Goal: Complete application form: Complete application form

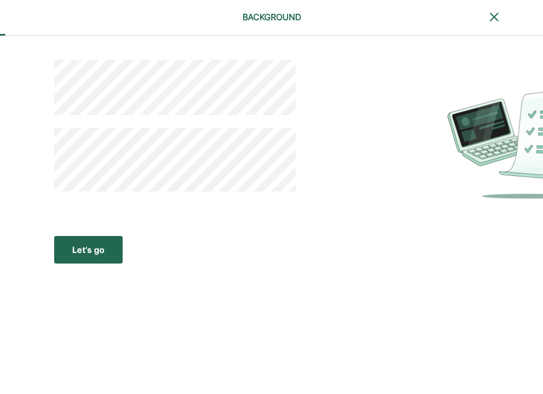
click at [100, 247] on div "Let’s go" at bounding box center [88, 249] width 32 height 13
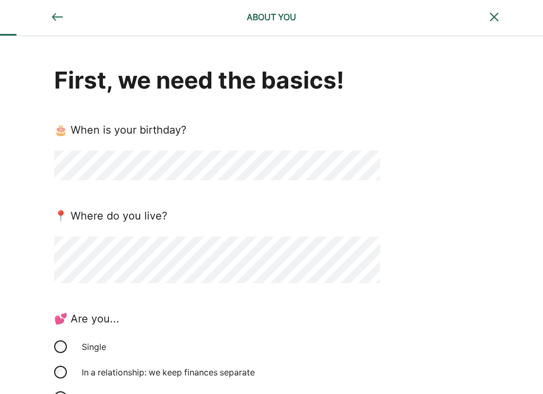
click at [165, 291] on div "First, we need the basics! 🎂 When is your birthday? 📍 Where do you live? 💕 Are …" at bounding box center [217, 319] width 326 height 510
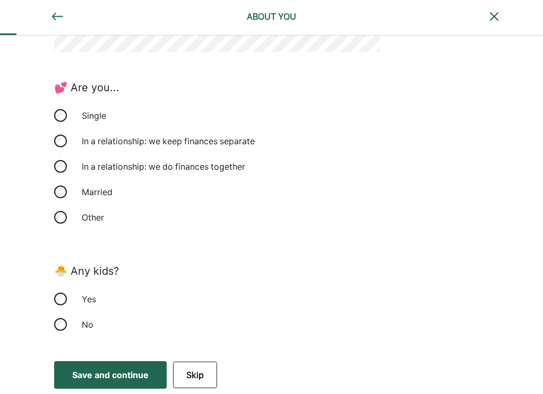
scroll to position [231, 0]
click at [55, 293] on div "Yes" at bounding box center [217, 299] width 326 height 25
click at [139, 377] on div "Save and continue" at bounding box center [110, 375] width 76 height 13
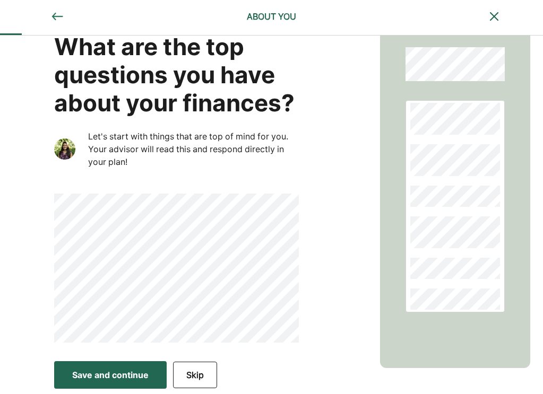
click at [136, 368] on button "Save and continue Save Save and continue" at bounding box center [110, 375] width 112 height 28
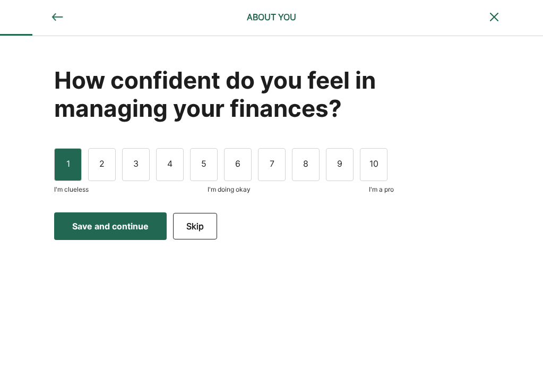
click at [59, 162] on div "1" at bounding box center [68, 164] width 28 height 33
click at [106, 212] on button "Save and continue Save Save and continue" at bounding box center [110, 226] width 112 height 28
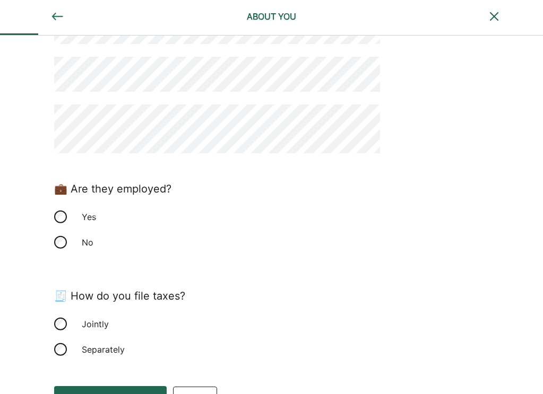
scroll to position [112, 0]
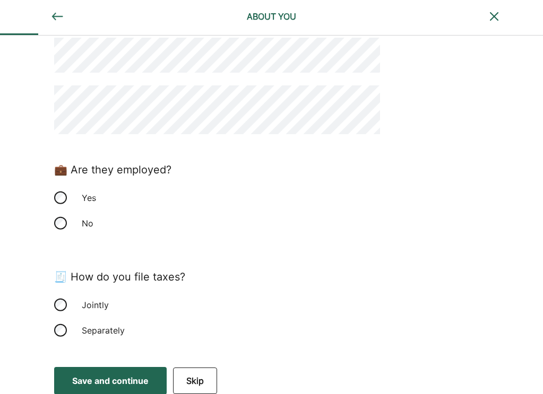
click at [119, 384] on div "Save and continue" at bounding box center [110, 380] width 76 height 13
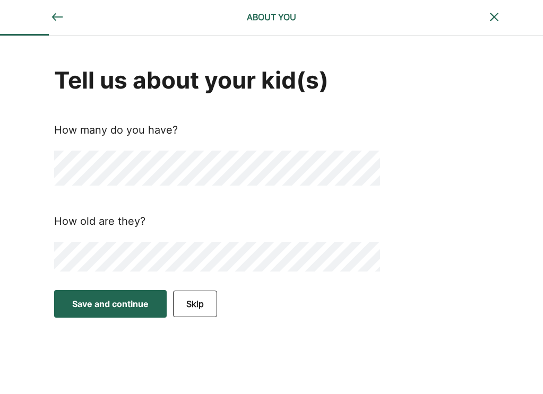
click at [123, 309] on div "Save and continue" at bounding box center [110, 304] width 76 height 13
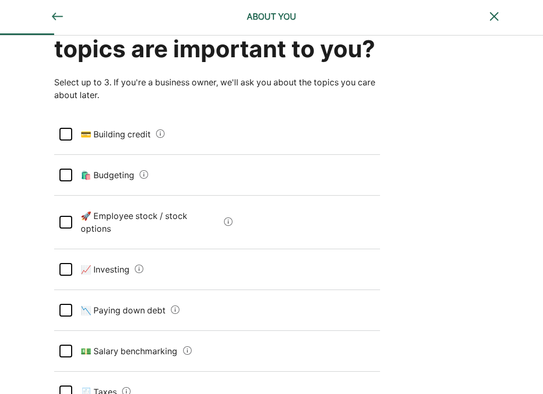
scroll to position [61, 0]
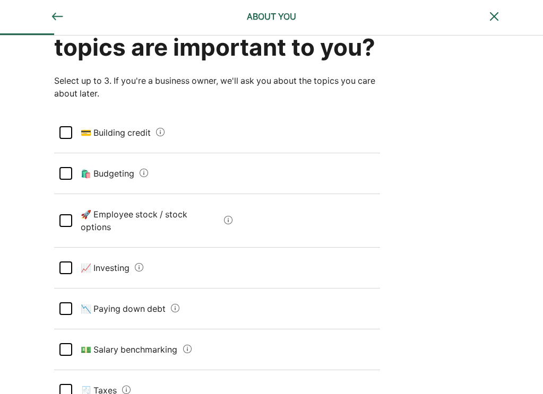
click at [68, 139] on div at bounding box center [65, 132] width 13 height 13
click at [68, 180] on div at bounding box center [65, 173] width 13 height 13
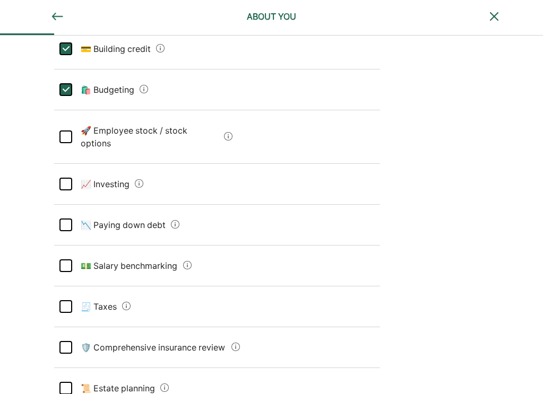
scroll to position [151, 0]
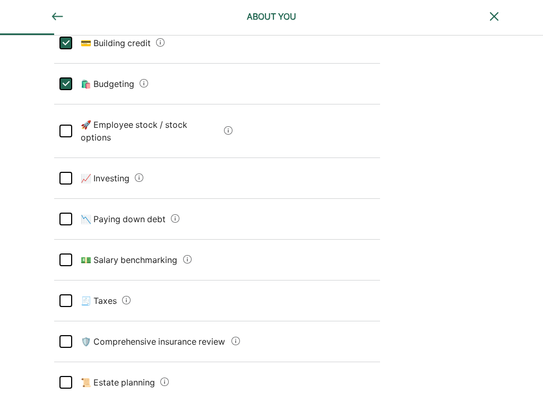
click at [68, 225] on div at bounding box center [65, 219] width 13 height 13
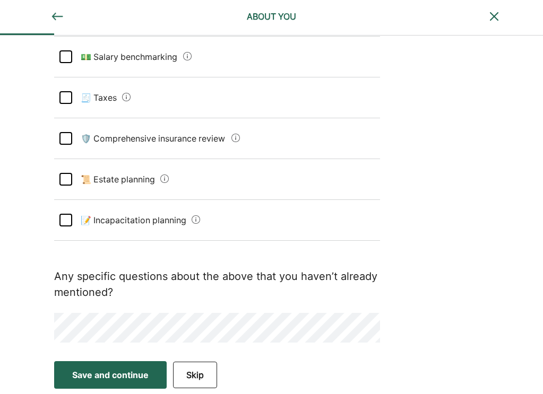
scroll to position [368, 0]
click at [103, 379] on div "Save and continue" at bounding box center [110, 375] width 76 height 13
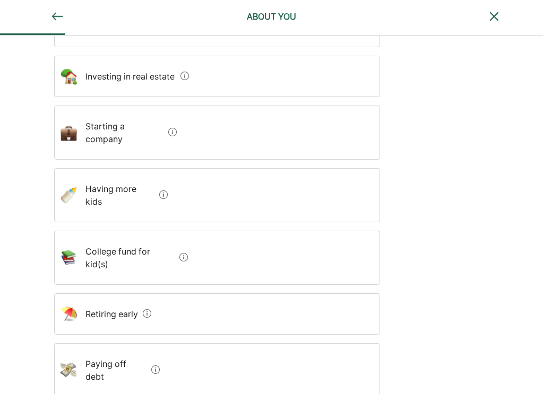
scroll to position [263, 0]
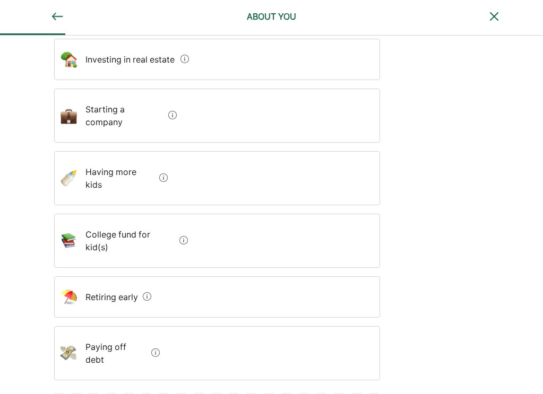
click at [107, 326] on div "Paying off debt" at bounding box center [217, 353] width 326 height 54
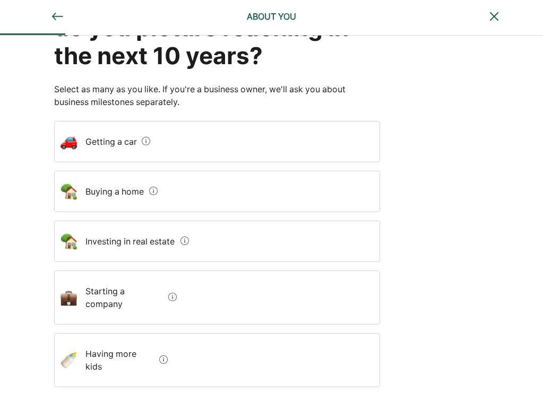
scroll to position [69, 0]
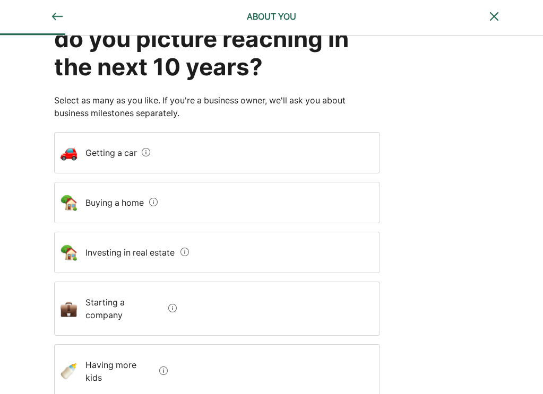
click at [200, 165] on div "Getting a car" at bounding box center [217, 152] width 326 height 41
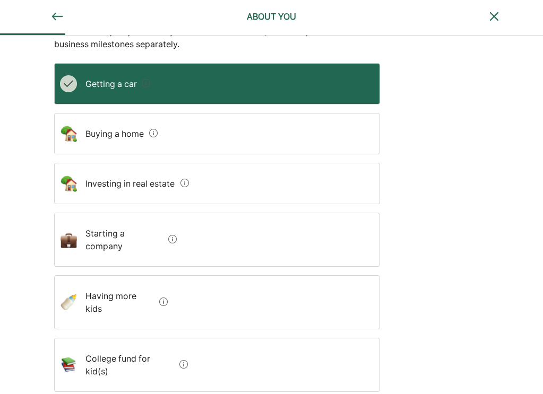
scroll to position [139, 0]
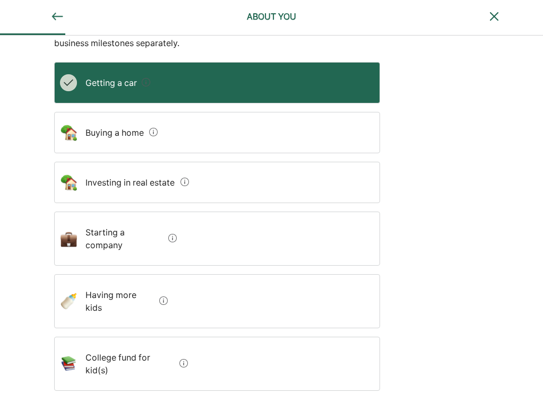
click at [205, 181] on div "Investing in real estate" at bounding box center [217, 182] width 326 height 41
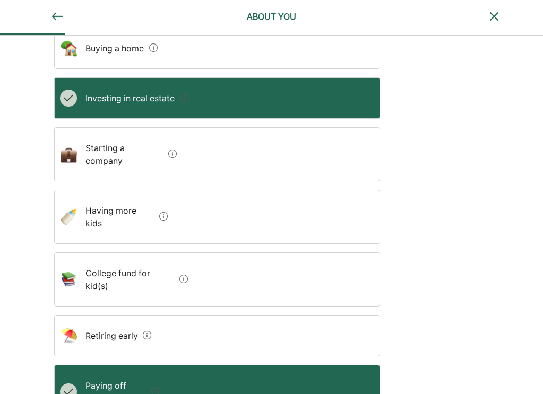
scroll to position [223, 0]
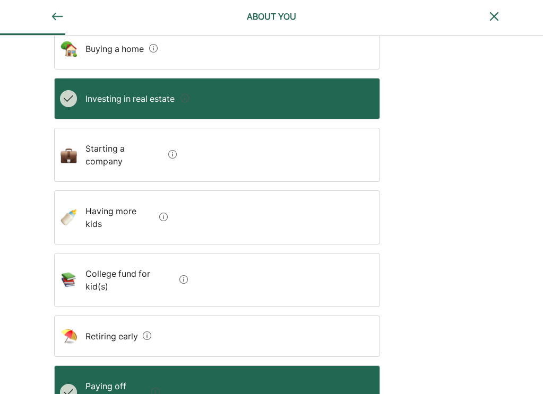
click at [221, 94] on div "Investing in real estate" at bounding box center [217, 98] width 326 height 41
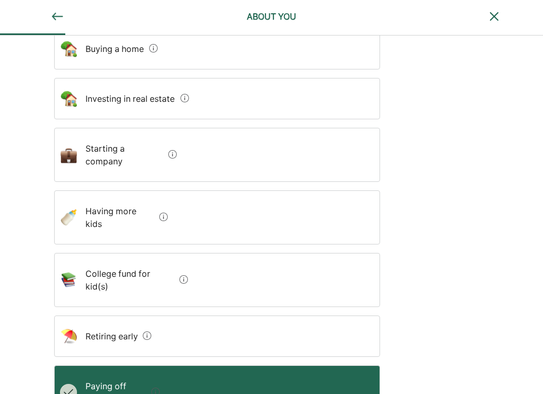
click at [193, 253] on div "College fund for kid(s)" at bounding box center [217, 280] width 326 height 54
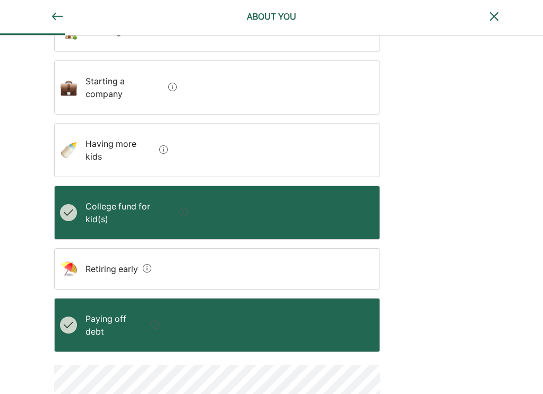
scroll to position [290, 0]
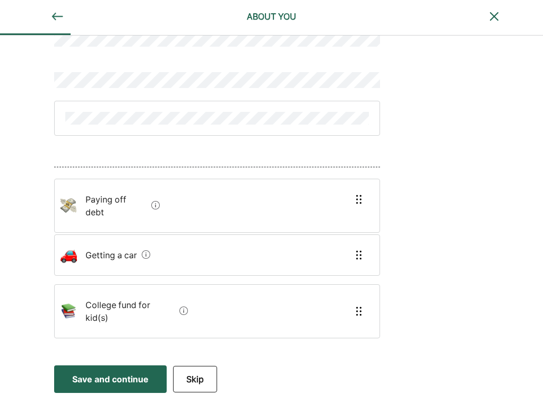
scroll to position [64, 0]
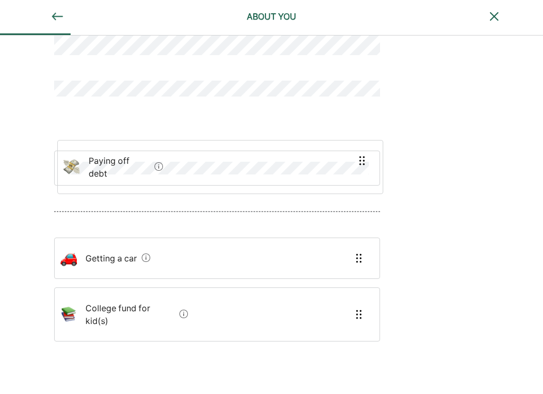
drag, startPoint x: 169, startPoint y: 212, endPoint x: 172, endPoint y: 155, distance: 57.4
click at [172, 155] on div "Paying off debt Getting a car College fund for kid(s)" at bounding box center [217, 183] width 326 height 417
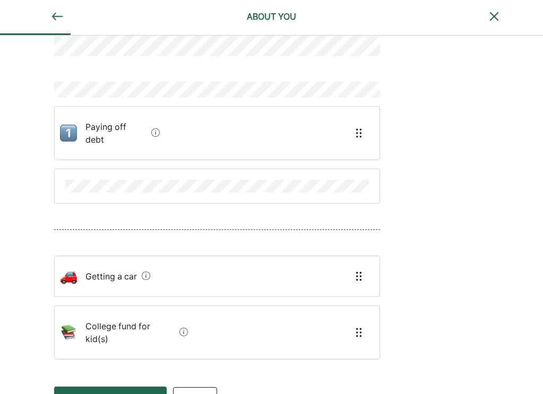
scroll to position [55, 0]
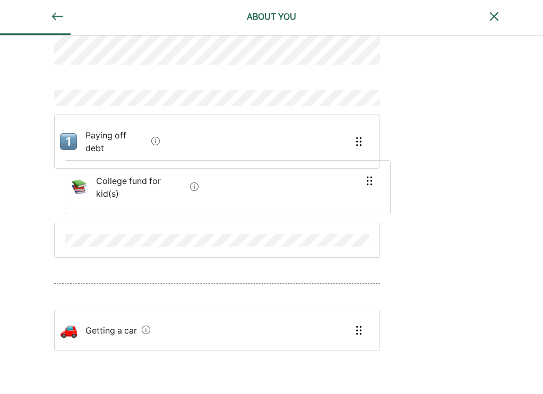
drag, startPoint x: 108, startPoint y: 317, endPoint x: 118, endPoint y: 180, distance: 136.6
click at [118, 180] on div "Paying off debt Getting a car College fund for kid(s)" at bounding box center [217, 192] width 326 height 417
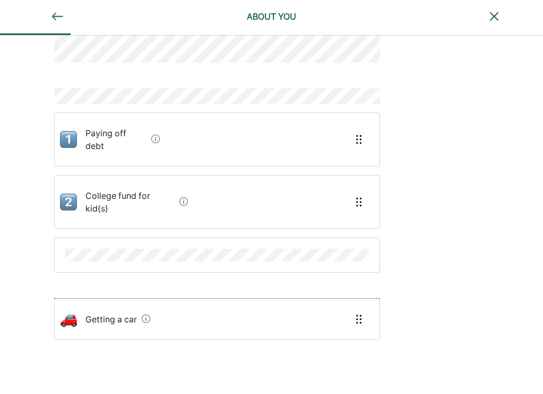
scroll to position [58, 0]
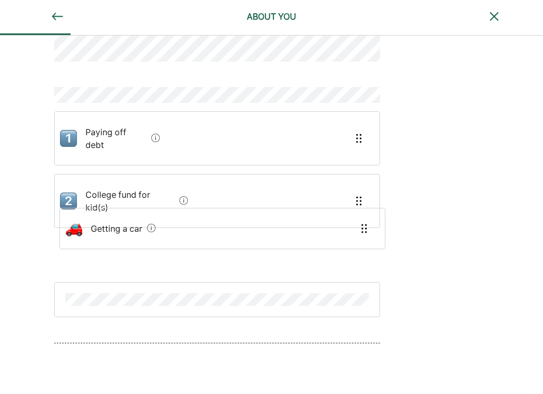
drag, startPoint x: 104, startPoint y: 319, endPoint x: 110, endPoint y: 223, distance: 96.7
click at [110, 223] on div "Paying off debt College fund for kid(s) Getting a car" at bounding box center [217, 201] width 326 height 441
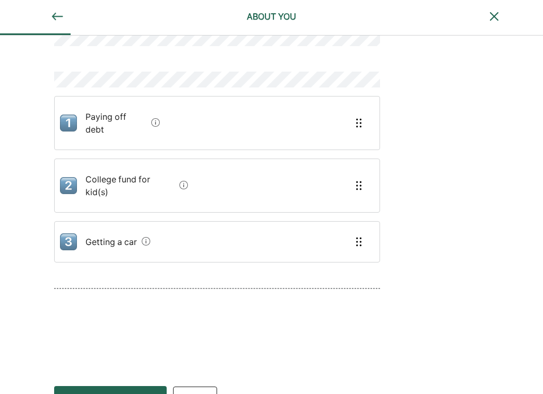
scroll to position [73, 0]
click at [102, 394] on div "Save and continue" at bounding box center [110, 400] width 76 height 13
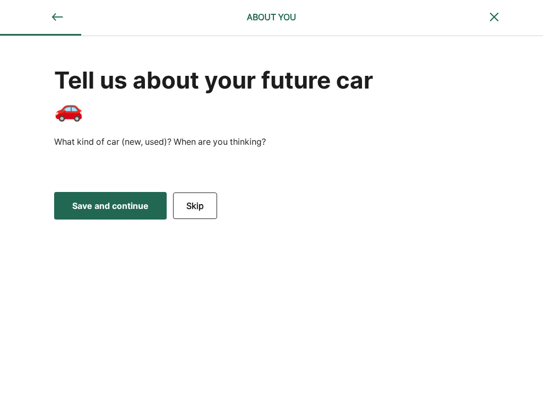
scroll to position [0, 0]
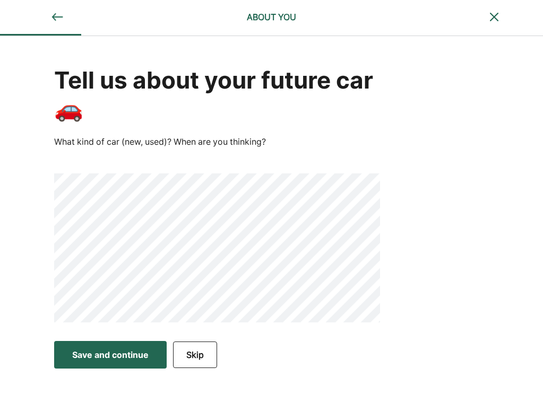
click at [61, 16] on img at bounding box center [57, 17] width 13 height 13
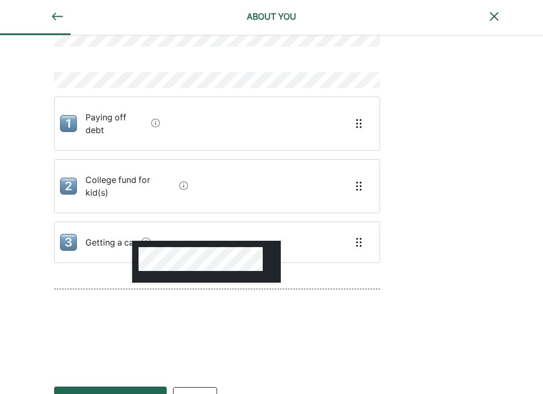
scroll to position [64, 0]
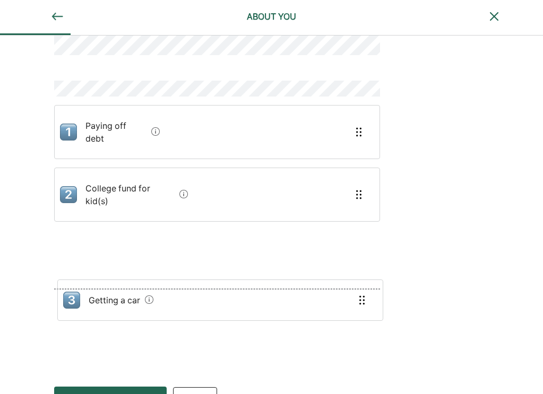
drag, startPoint x: 150, startPoint y: 217, endPoint x: 153, endPoint y: 304, distance: 86.5
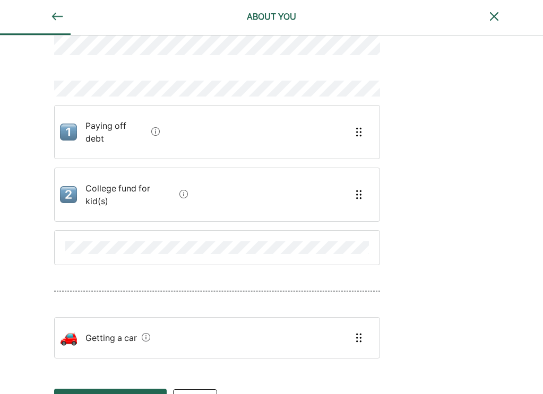
scroll to position [62, 0]
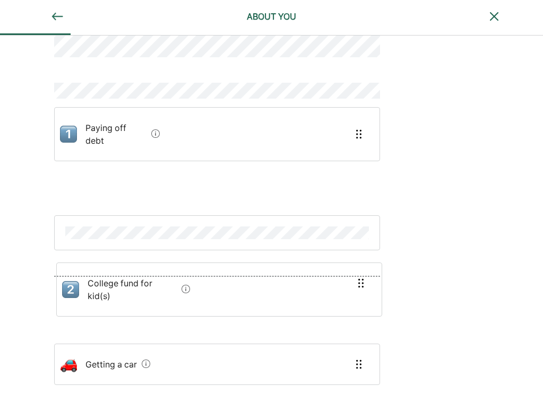
drag, startPoint x: 146, startPoint y: 178, endPoint x: 147, endPoint y: 298, distance: 119.9
click at [148, 298] on div "Paying off debt College fund for kid(s) Getting a car" at bounding box center [217, 185] width 326 height 417
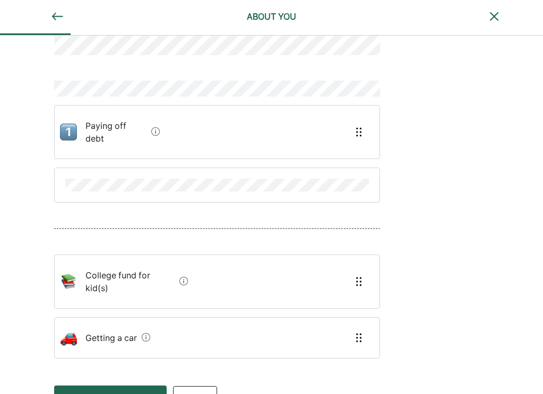
scroll to position [63, 0]
click at [119, 394] on div "Save and continue" at bounding box center [110, 400] width 76 height 13
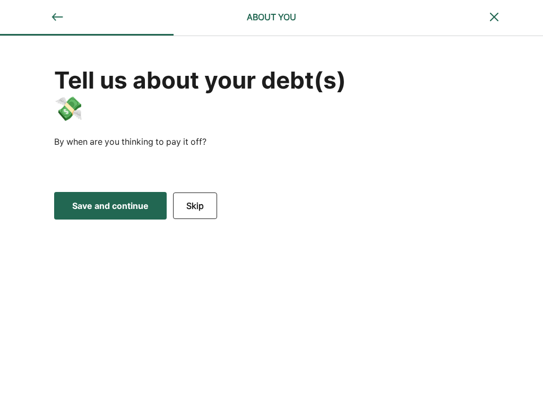
scroll to position [0, 0]
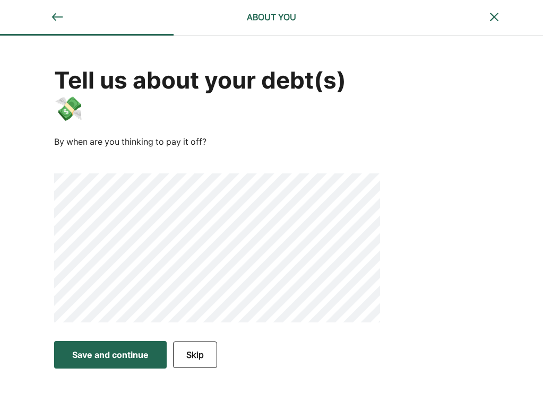
click at [89, 361] on button "Save and continue Save Save and continue" at bounding box center [110, 355] width 112 height 28
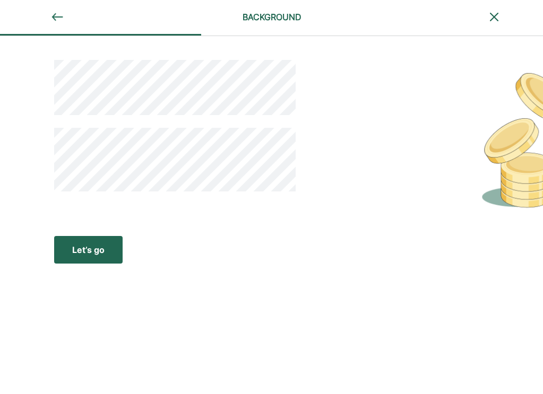
click at [85, 252] on div "Let’s go" at bounding box center [88, 249] width 32 height 13
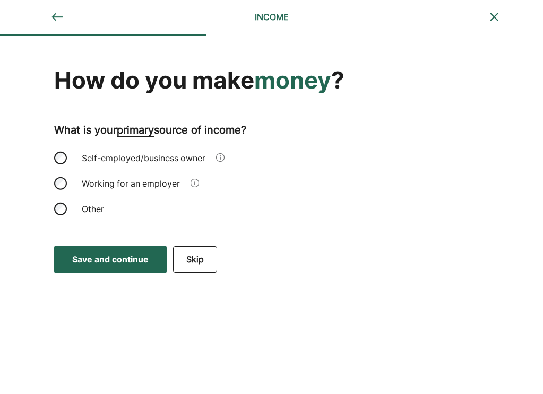
click at [58, 151] on div "Self-employed/business owner" at bounding box center [217, 157] width 326 height 25
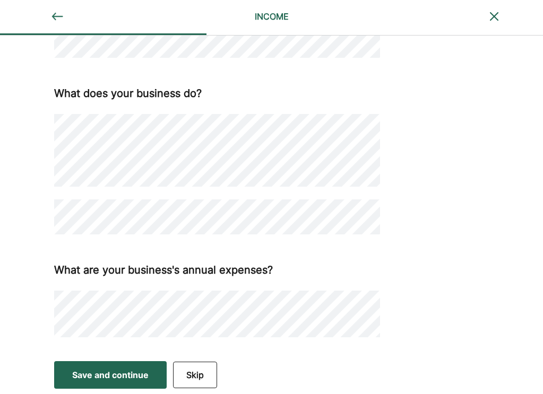
scroll to position [345, 0]
click at [136, 378] on div "Save and continue" at bounding box center [110, 375] width 76 height 13
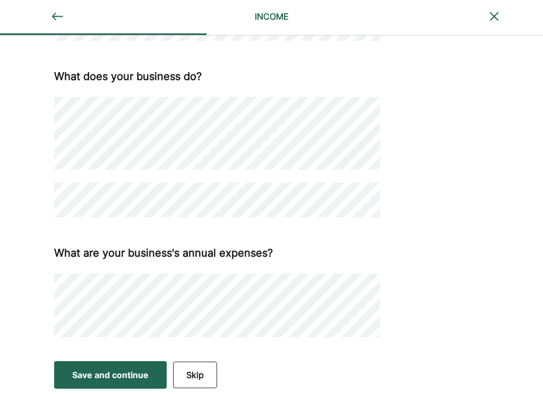
scroll to position [368, 0]
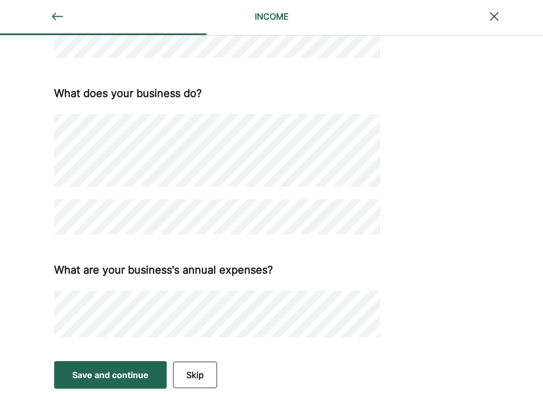
click at [101, 378] on div "Save and continue" at bounding box center [110, 375] width 76 height 13
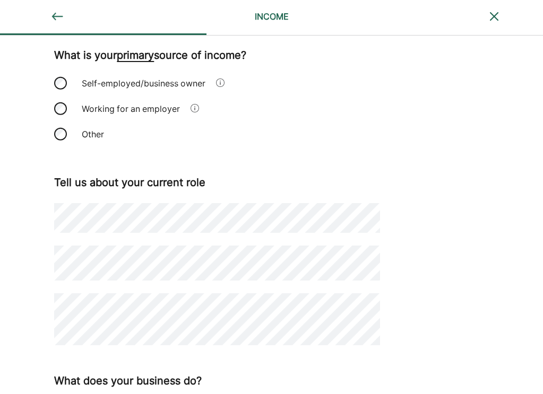
scroll to position [25, 0]
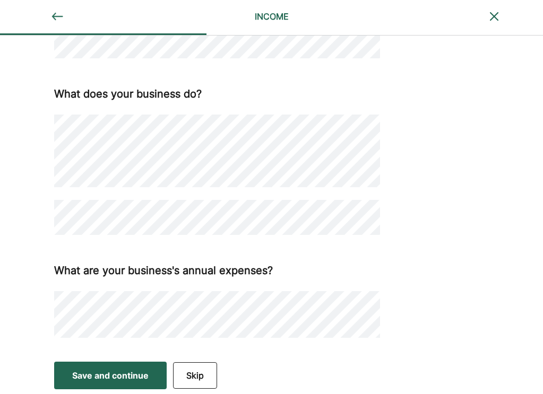
click at [116, 378] on div "Save and continue" at bounding box center [110, 375] width 76 height 13
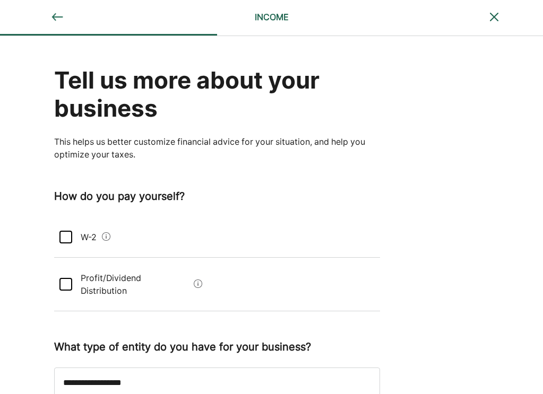
scroll to position [0, 0]
click at [67, 278] on div at bounding box center [65, 284] width 13 height 13
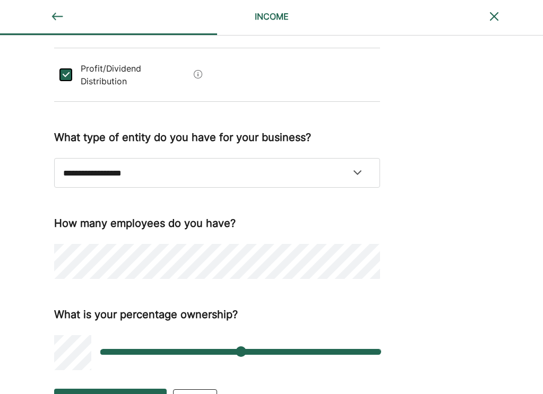
scroll to position [210, 0]
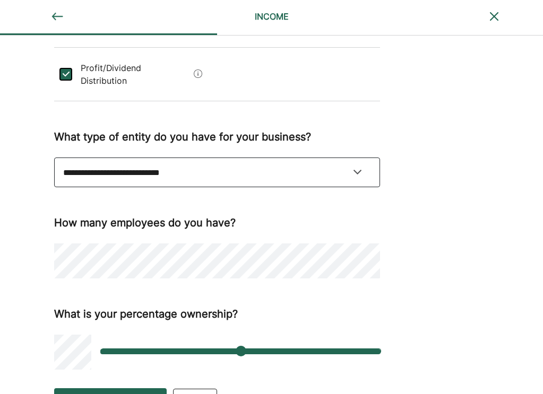
select select "**********"
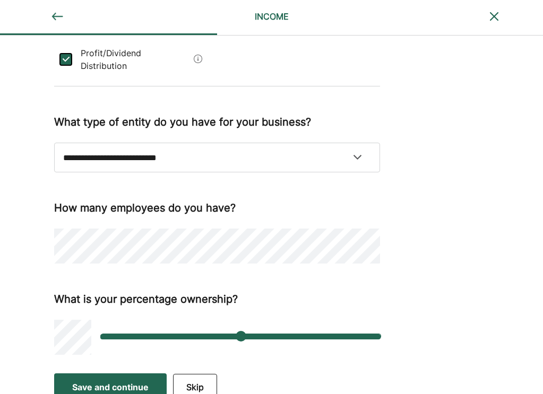
scroll to position [223, 0]
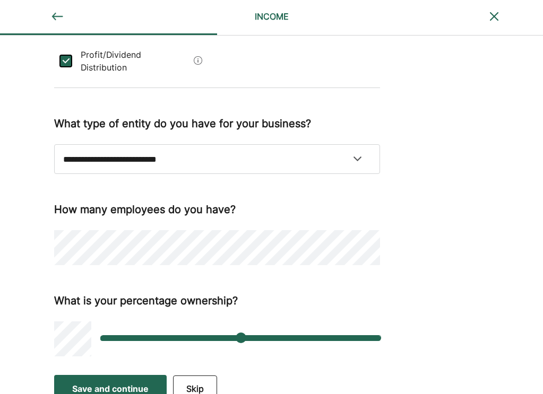
click at [127, 384] on button "Save and continue Save Save and continue" at bounding box center [110, 389] width 112 height 28
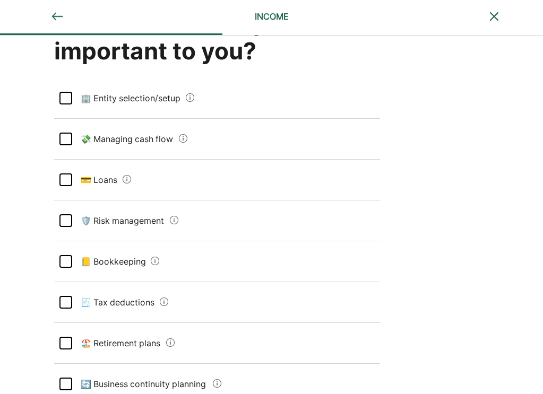
scroll to position [58, 0]
click at [66, 137] on div at bounding box center [65, 138] width 13 height 13
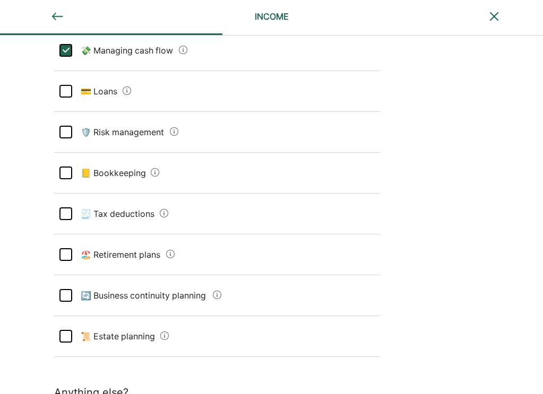
scroll to position [150, 0]
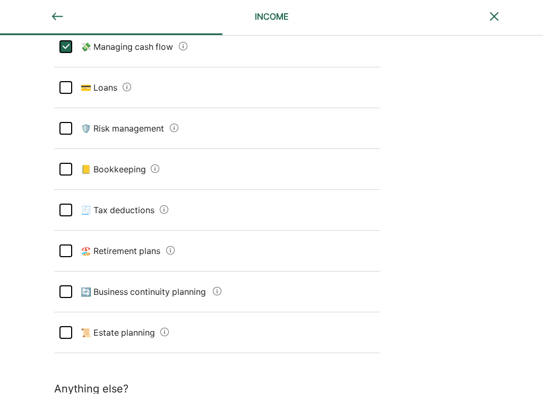
click at [67, 202] on div "🧾 Tax deductions" at bounding box center [217, 210] width 326 height 41
click at [71, 163] on div at bounding box center [65, 169] width 13 height 13
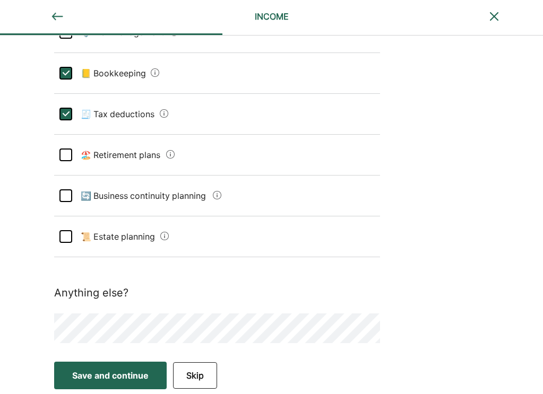
scroll to position [245, 0]
click at [77, 382] on button "Save and continue Save Save and continue" at bounding box center [110, 376] width 112 height 28
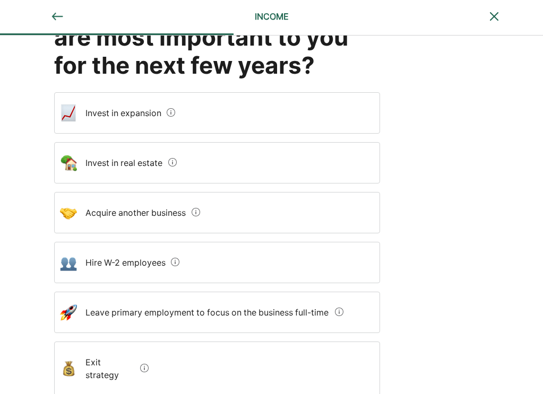
scroll to position [72, 0]
click at [124, 153] on estate "Invest in real estate" at bounding box center [120, 162] width 86 height 30
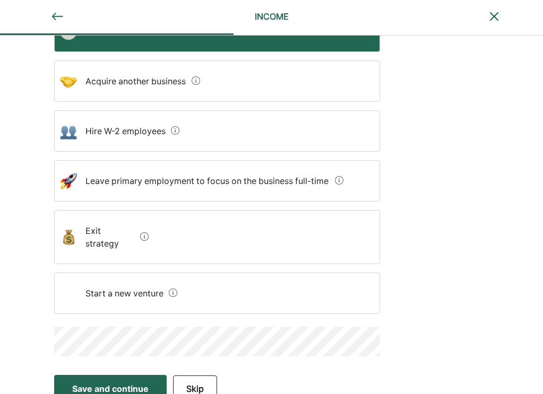
scroll to position [202, 0]
click at [85, 383] on div "Save and continue" at bounding box center [110, 389] width 76 height 13
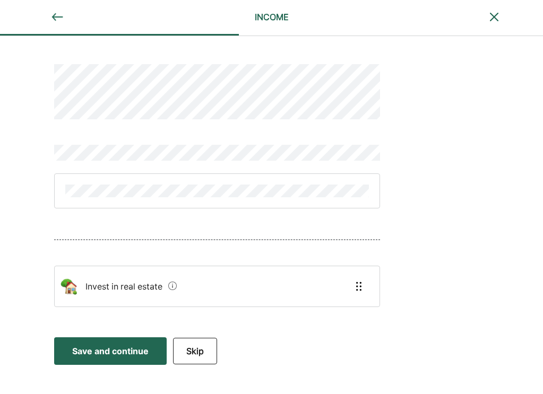
scroll to position [0, 0]
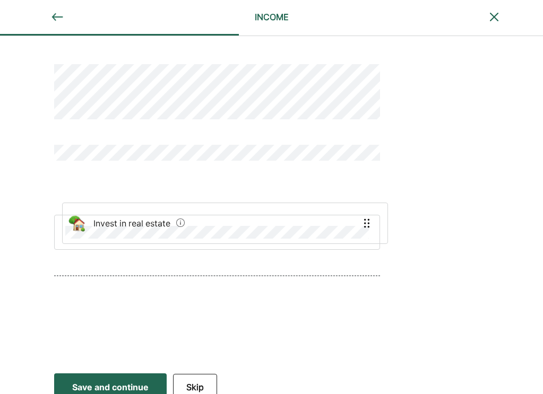
drag, startPoint x: 90, startPoint y: 293, endPoint x: 97, endPoint y: 224, distance: 69.3
click at [97, 224] on div "Invest in real estate" at bounding box center [217, 197] width 326 height 316
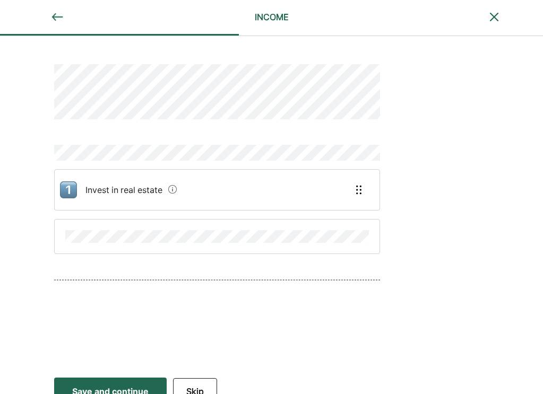
click at [84, 382] on button "Save and continue Save Save and continue" at bounding box center [110, 392] width 112 height 28
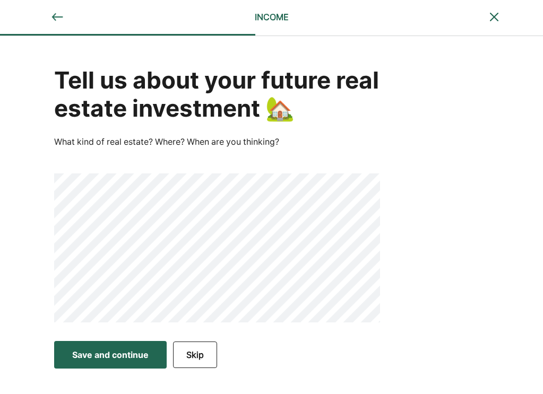
click at [123, 351] on div "Save and continue" at bounding box center [110, 354] width 76 height 13
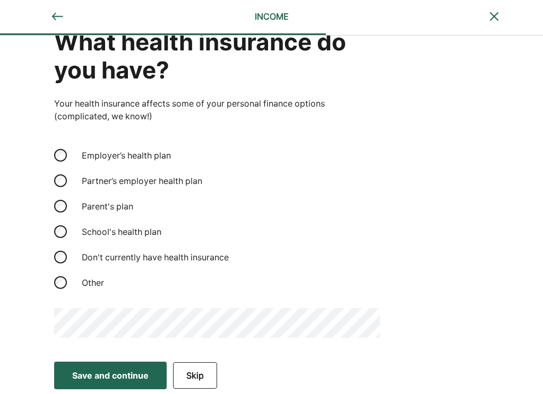
scroll to position [38, 0]
click at [166, 383] on button "Save and continue Save Save and continue" at bounding box center [110, 376] width 112 height 28
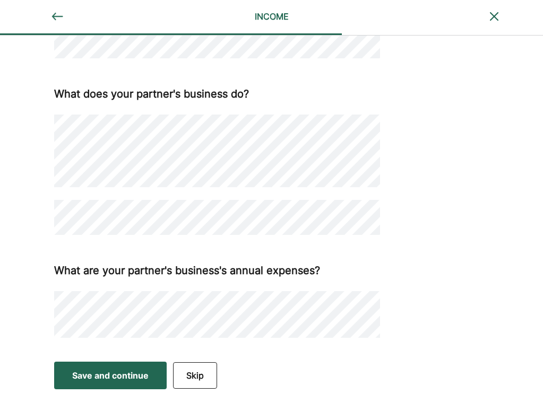
scroll to position [411, 0]
click at [123, 379] on div "Save and continue" at bounding box center [110, 376] width 76 height 13
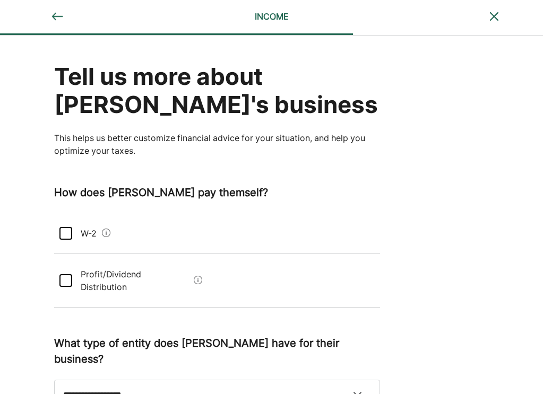
scroll to position [0, 0]
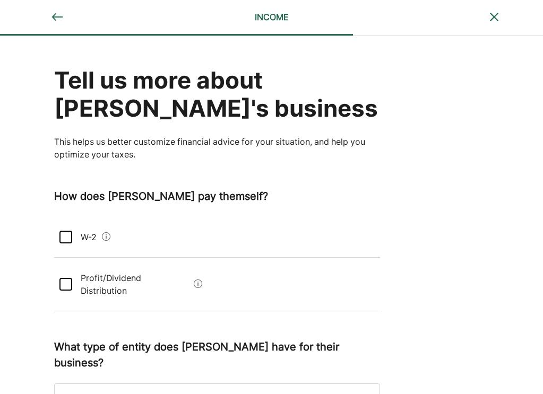
click at [68, 278] on div at bounding box center [65, 284] width 13 height 13
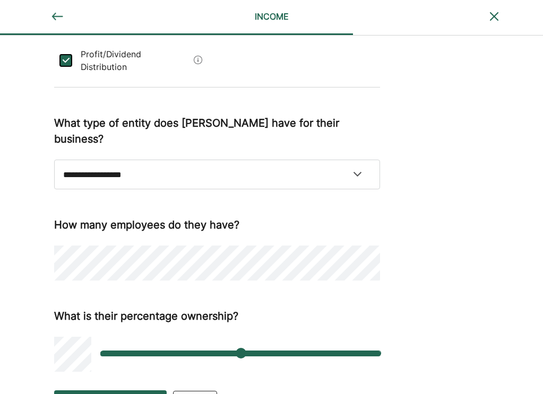
scroll to position [223, 0]
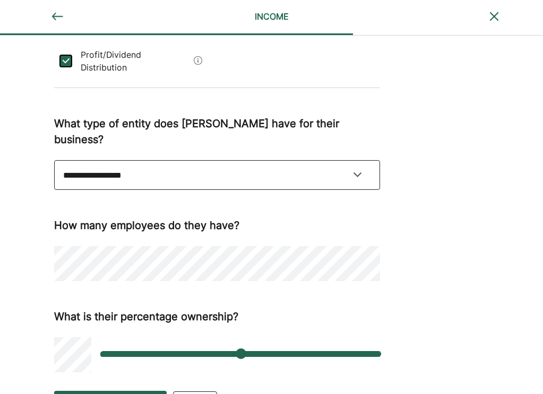
select select "**********"
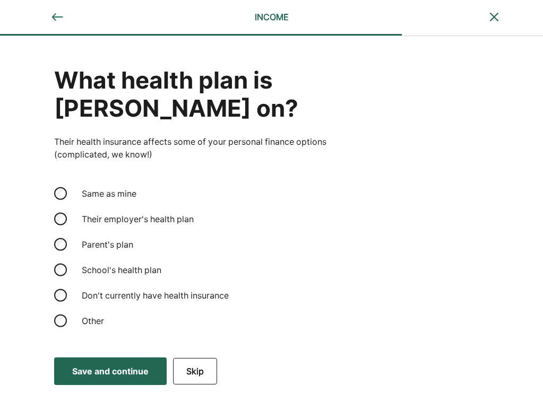
click at [132, 365] on div "Save and continue" at bounding box center [110, 371] width 76 height 13
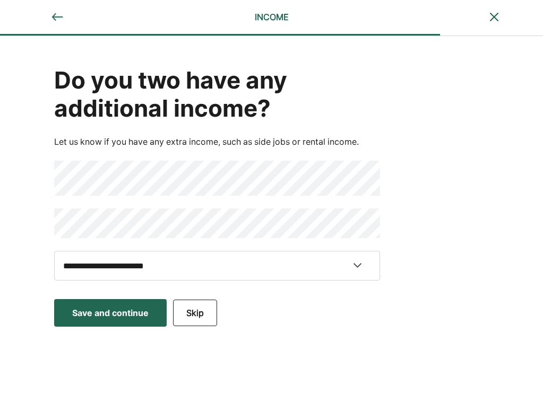
click at [141, 309] on div "Save and continue" at bounding box center [110, 313] width 76 height 13
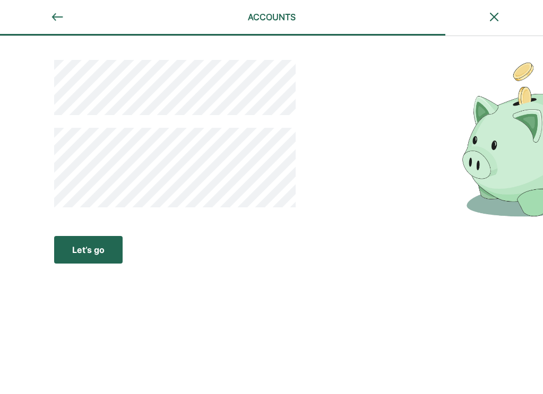
click at [117, 242] on button "Let’s go Save Let’s go" at bounding box center [88, 250] width 68 height 28
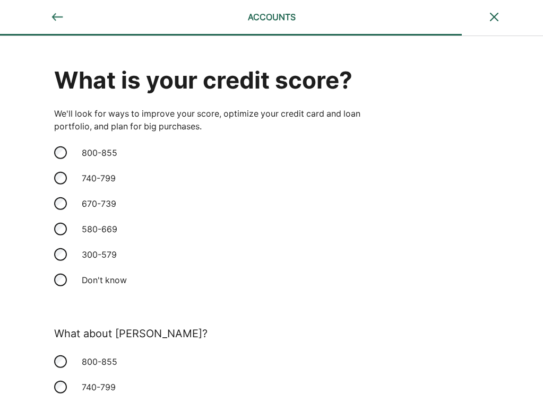
click at [60, 247] on div "300-579" at bounding box center [217, 254] width 326 height 25
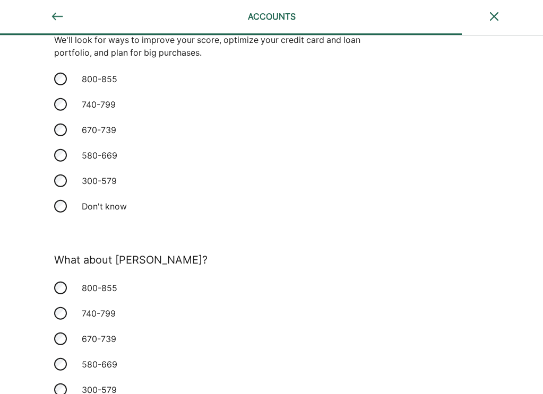
scroll to position [67, 0]
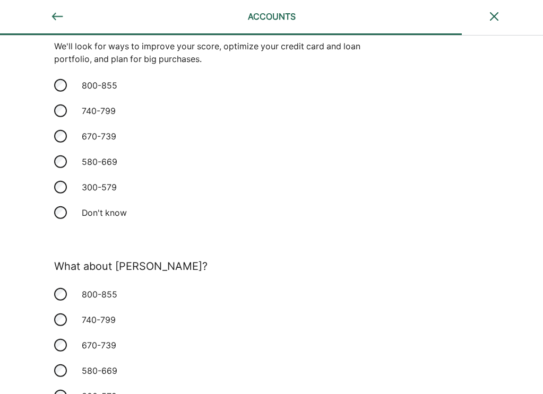
click at [69, 161] on div "580-669" at bounding box center [217, 161] width 326 height 25
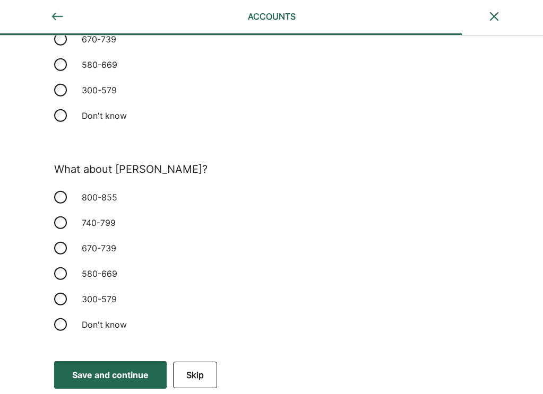
scroll to position [164, 0]
click at [63, 369] on button "Save and continue Save Save and continue" at bounding box center [110, 376] width 112 height 28
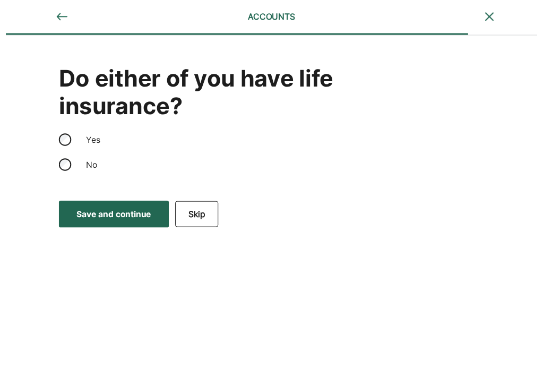
scroll to position [0, 0]
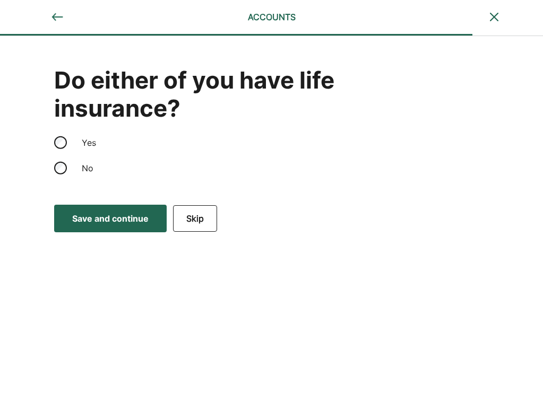
click at [97, 211] on button "Save and continue Save Save and continue" at bounding box center [110, 219] width 112 height 28
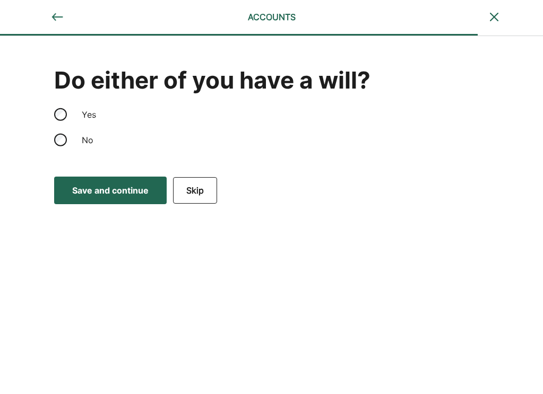
click at [94, 197] on div "Save and continue" at bounding box center [110, 190] width 76 height 13
